Goal: Find specific page/section: Find specific page/section

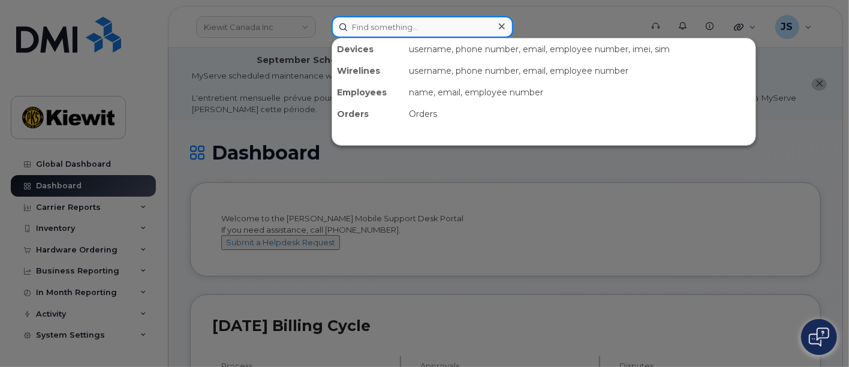
click at [380, 32] on input at bounding box center [423, 27] width 182 height 22
paste input "497510"
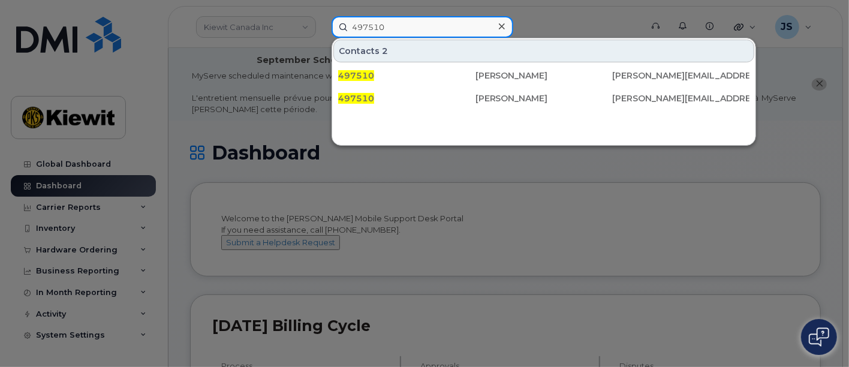
drag, startPoint x: 442, startPoint y: 26, endPoint x: 344, endPoint y: 28, distance: 97.7
click at [344, 28] on input "497510" at bounding box center [423, 27] width 182 height 22
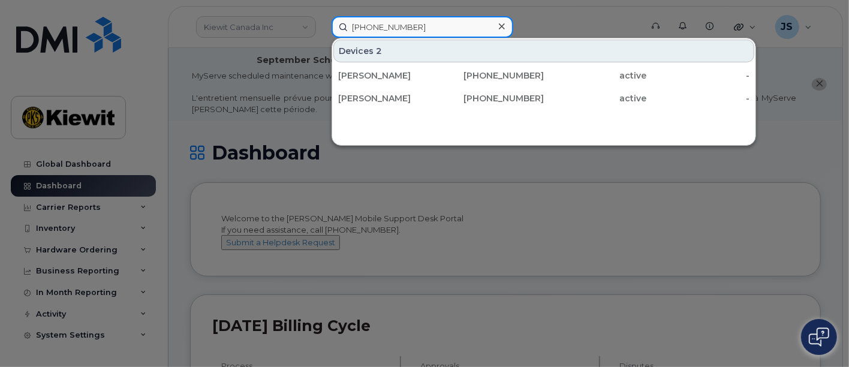
type input "[PHONE_NUMBER]"
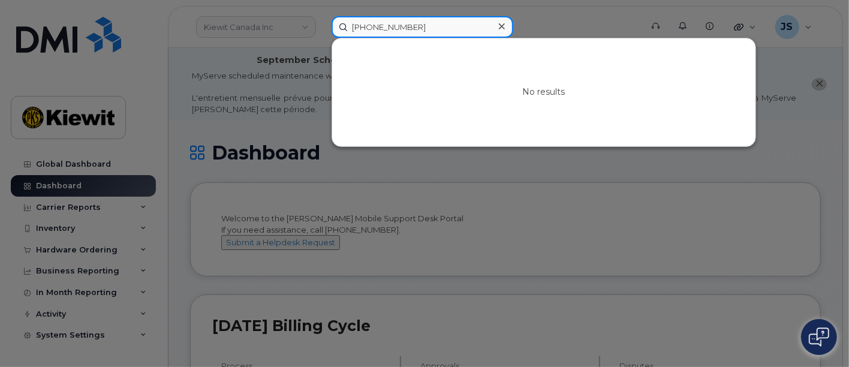
drag, startPoint x: 428, startPoint y: 29, endPoint x: 339, endPoint y: 23, distance: 88.9
click at [339, 23] on input "[PHONE_NUMBER]" at bounding box center [423, 27] width 182 height 22
click at [417, 31] on input at bounding box center [423, 27] width 182 height 22
paste input "[PERSON_NAME]"
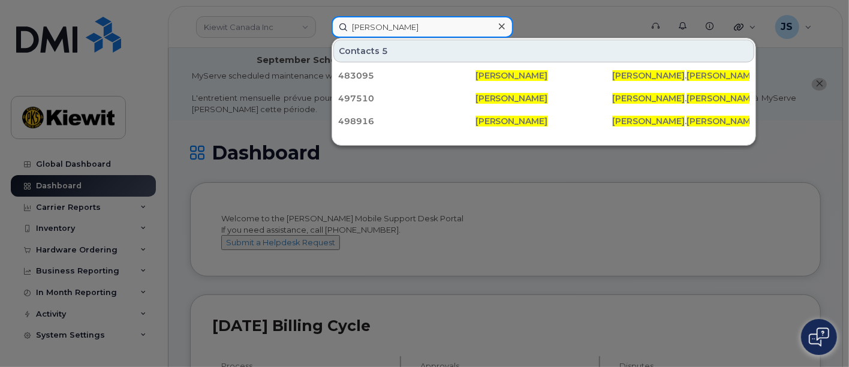
type input "[PERSON_NAME]"
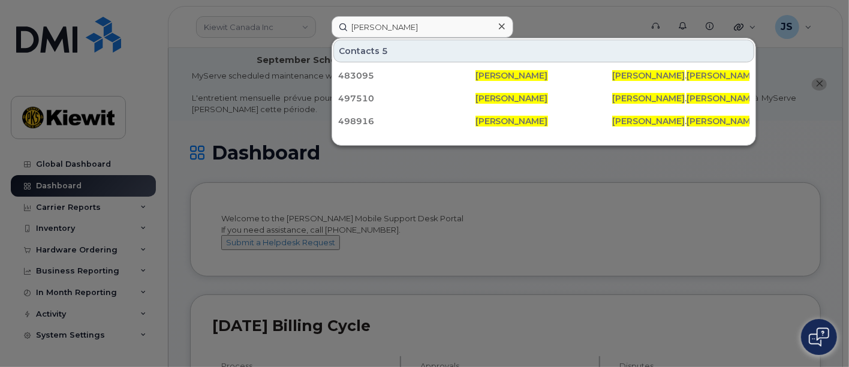
click at [500, 23] on icon at bounding box center [502, 27] width 6 height 10
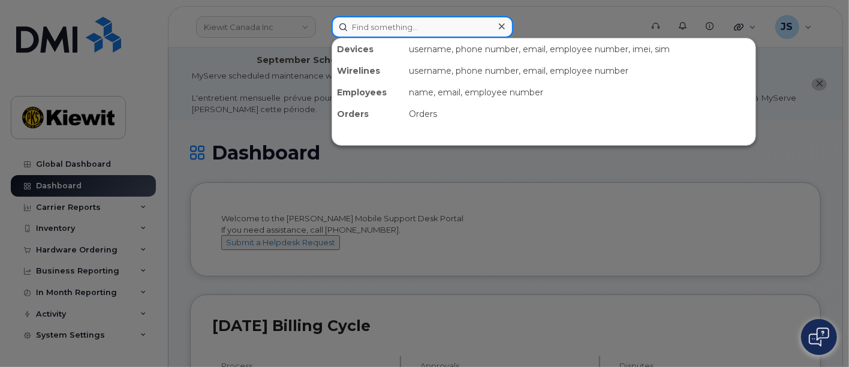
click at [408, 33] on input at bounding box center [423, 27] width 182 height 22
paste input "574216"
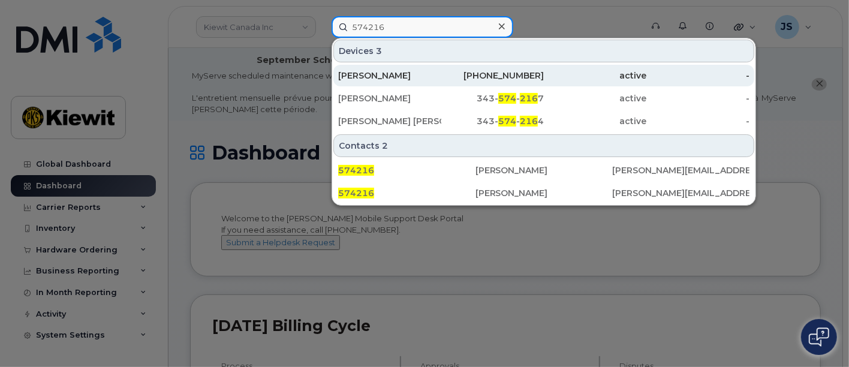
type input "574216"
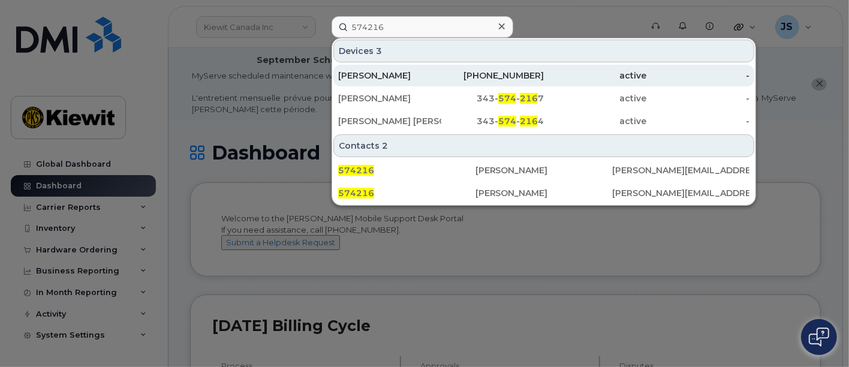
click at [424, 67] on div "[PERSON_NAME]" at bounding box center [389, 76] width 103 height 22
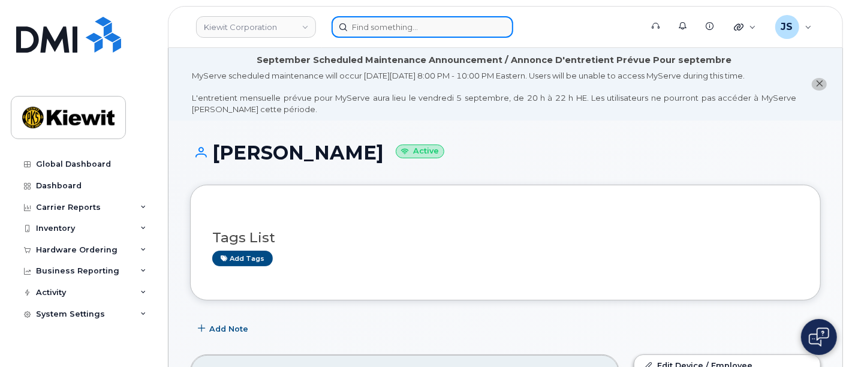
click at [416, 28] on input at bounding box center [423, 27] width 182 height 22
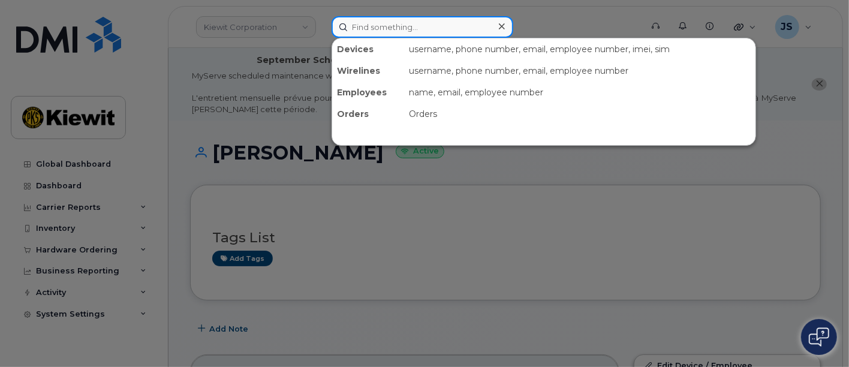
paste input "362029"
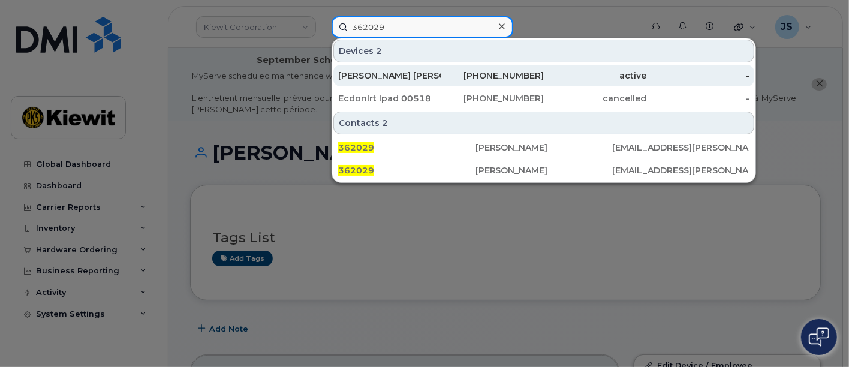
type input "362029"
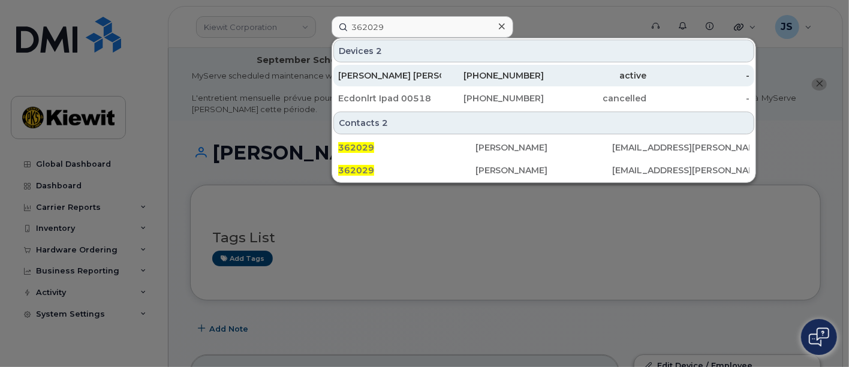
click at [547, 76] on div "active" at bounding box center [595, 76] width 103 height 12
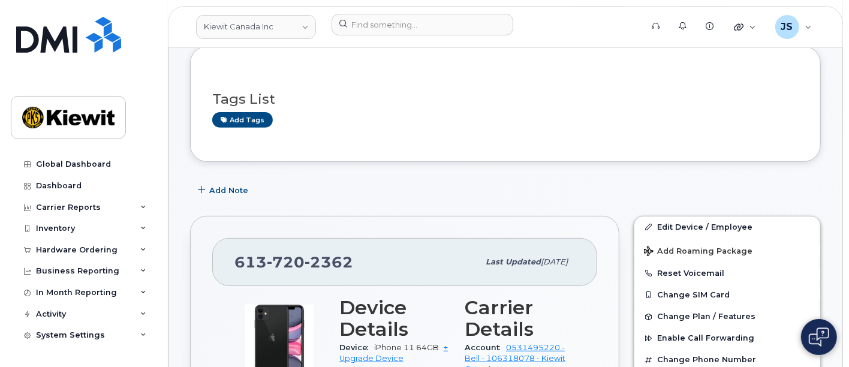
scroll to position [333, 0]
